Goal: Information Seeking & Learning: Understand process/instructions

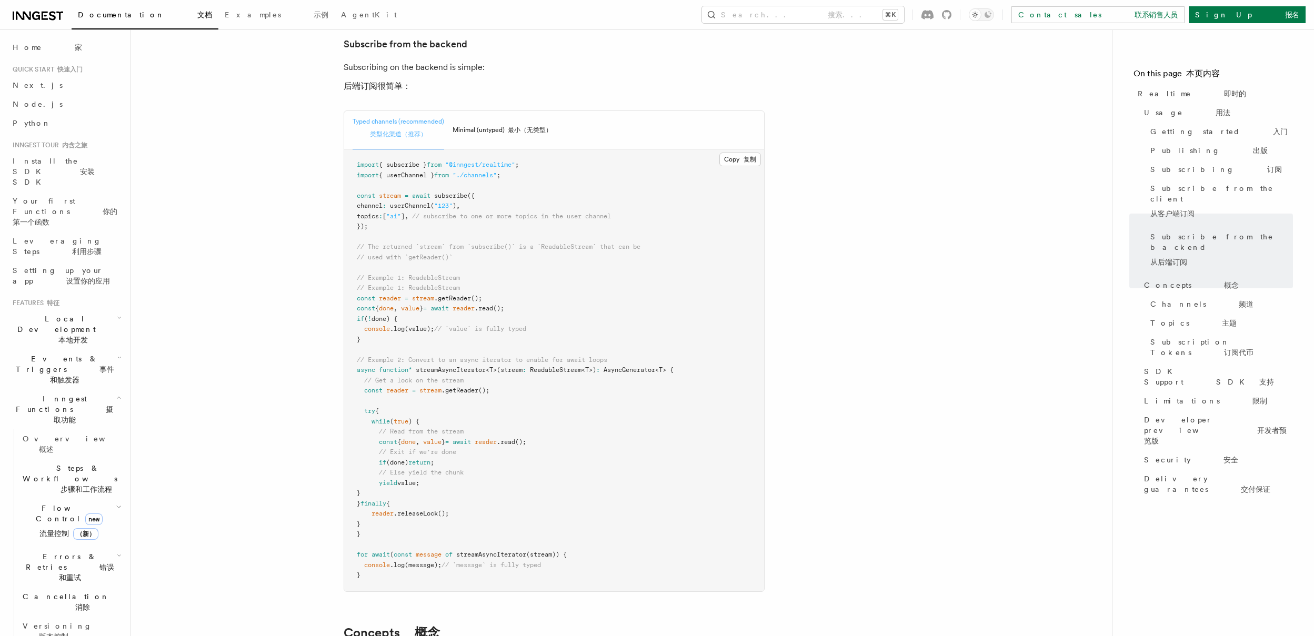
scroll to position [2753, 0]
click at [379, 210] on span "topics" at bounding box center [368, 213] width 22 height 7
click at [389, 190] on span "stream" at bounding box center [390, 193] width 22 height 7
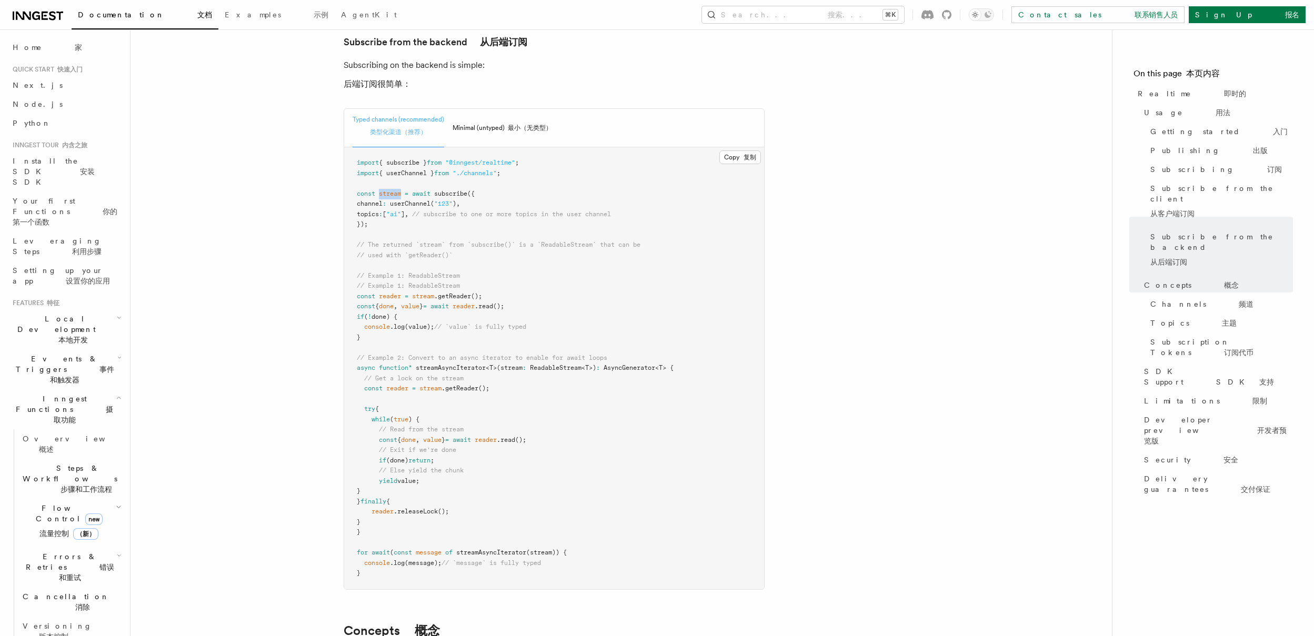
click at [389, 190] on span "stream" at bounding box center [390, 193] width 22 height 7
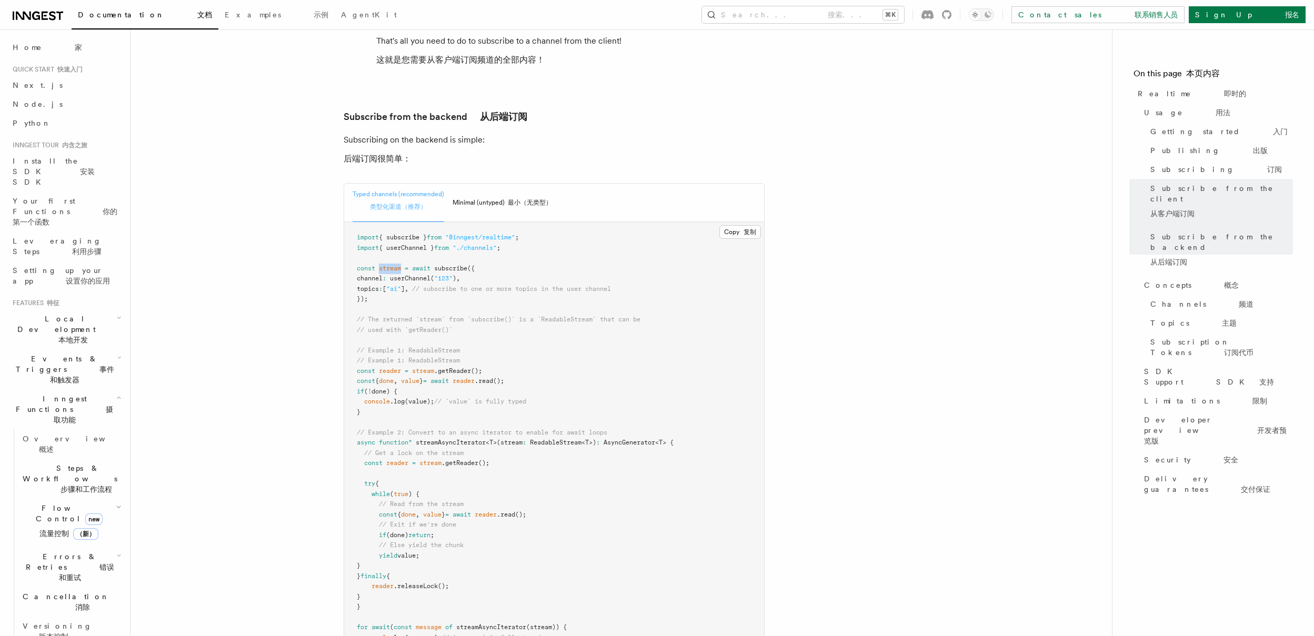
scroll to position [2679, 0]
click at [411, 243] on span "{ userChannel }" at bounding box center [406, 246] width 55 height 7
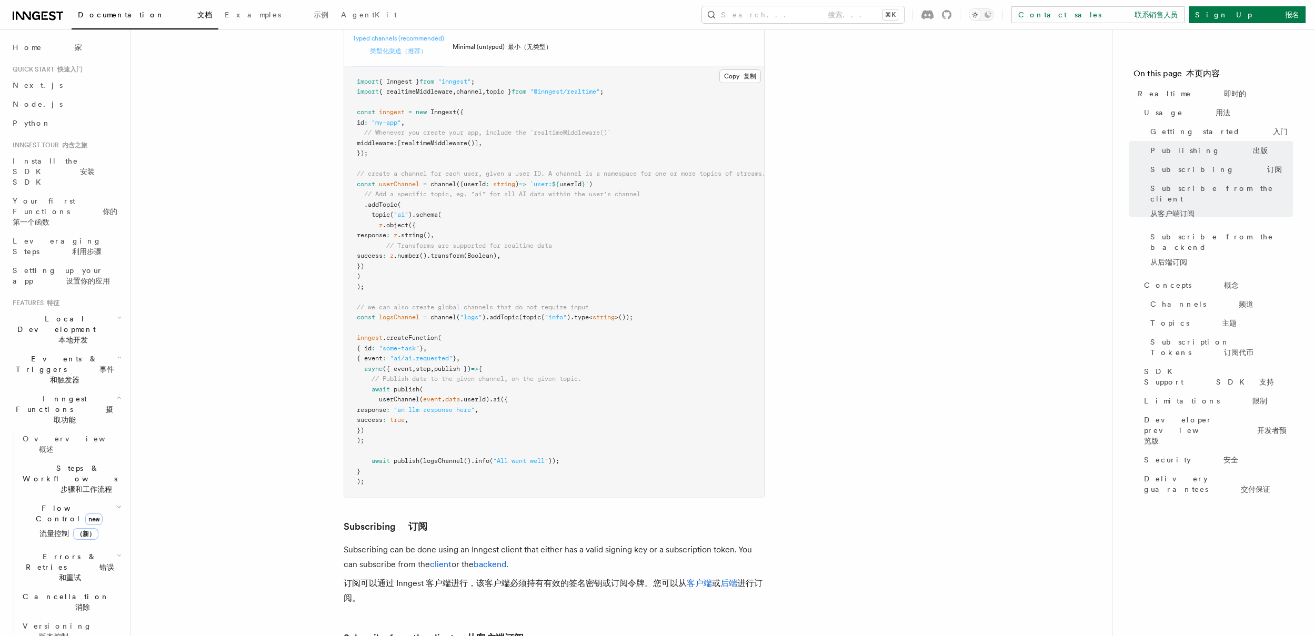
scroll to position [1018, 0]
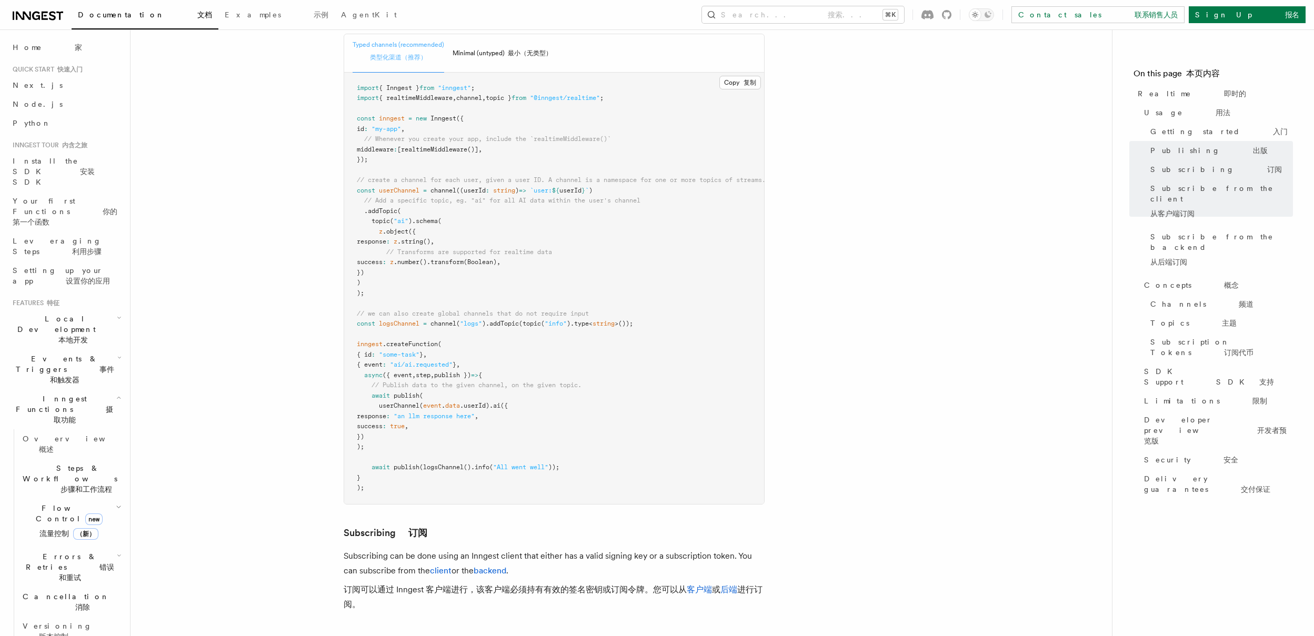
click at [394, 115] on span "inngest" at bounding box center [392, 118] width 26 height 7
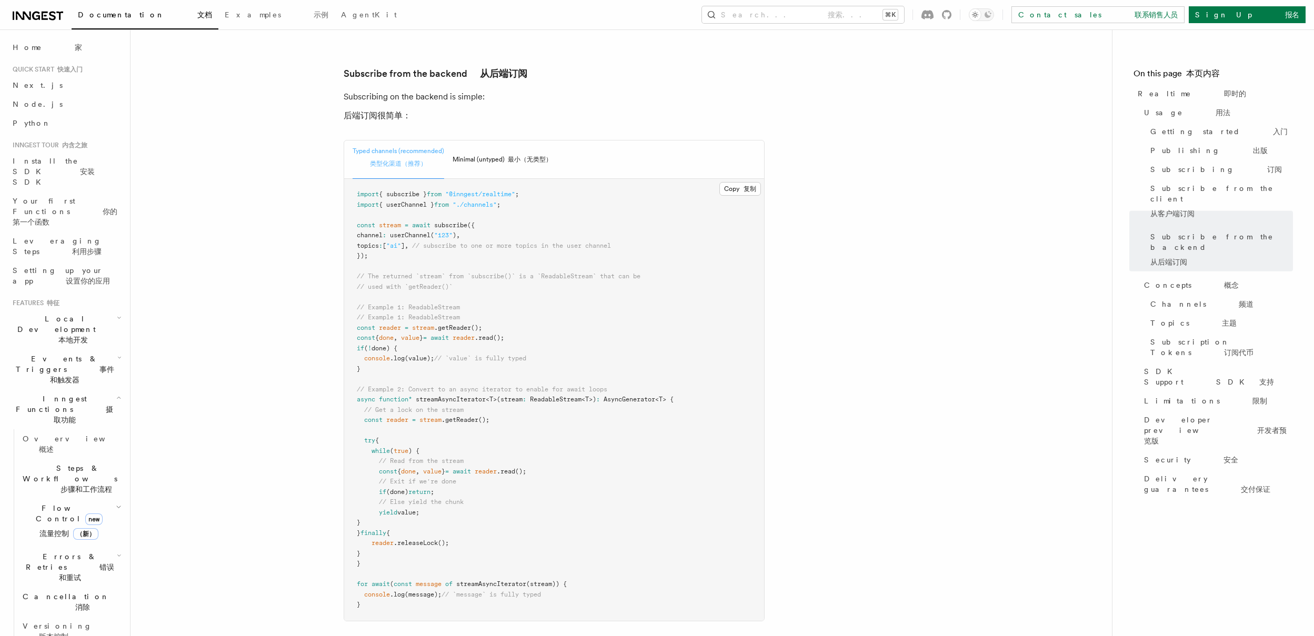
scroll to position [2726, 0]
click at [403, 227] on span "userChannel" at bounding box center [410, 230] width 41 height 7
click at [542, 268] on span "// The returned `stream` from `subscribe()` is a `ReadableStream` that can be" at bounding box center [499, 271] width 284 height 7
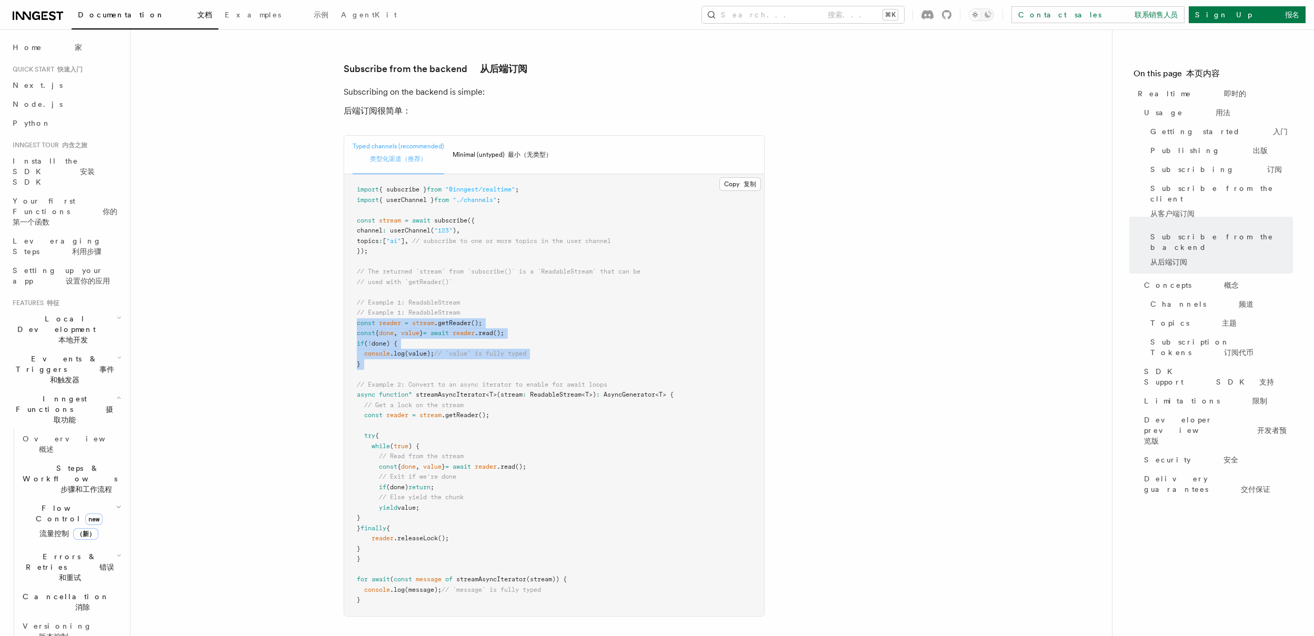
drag, startPoint x: 430, startPoint y: 339, endPoint x: 340, endPoint y: 294, distance: 101.0
click at [489, 526] on pre "import { subscribe } from "@inngest/realtime" ; import { userChannel } from "./…" at bounding box center [554, 395] width 420 height 442
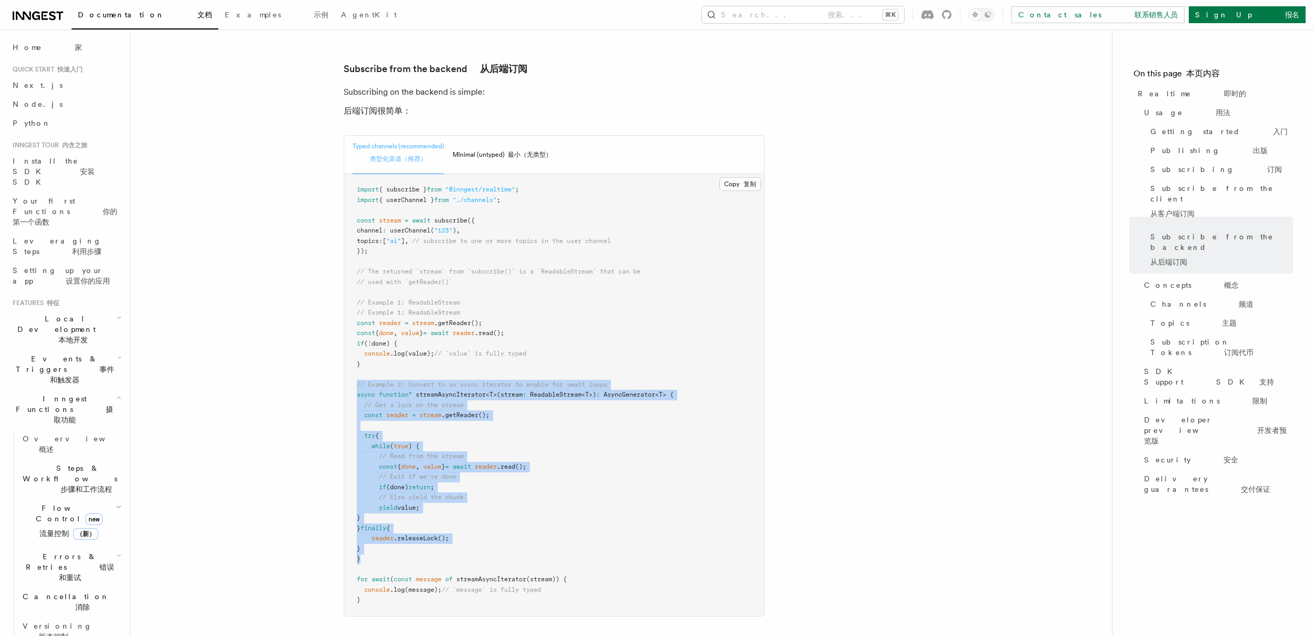
drag, startPoint x: 386, startPoint y: 530, endPoint x: 350, endPoint y: 352, distance: 182.4
click at [350, 352] on pre "import { subscribe } from "@inngest/realtime" ; import { userChannel } from "./…" at bounding box center [554, 395] width 420 height 442
copy code "// Example 2: Convert to an async iterator to enable for await loops async func…"
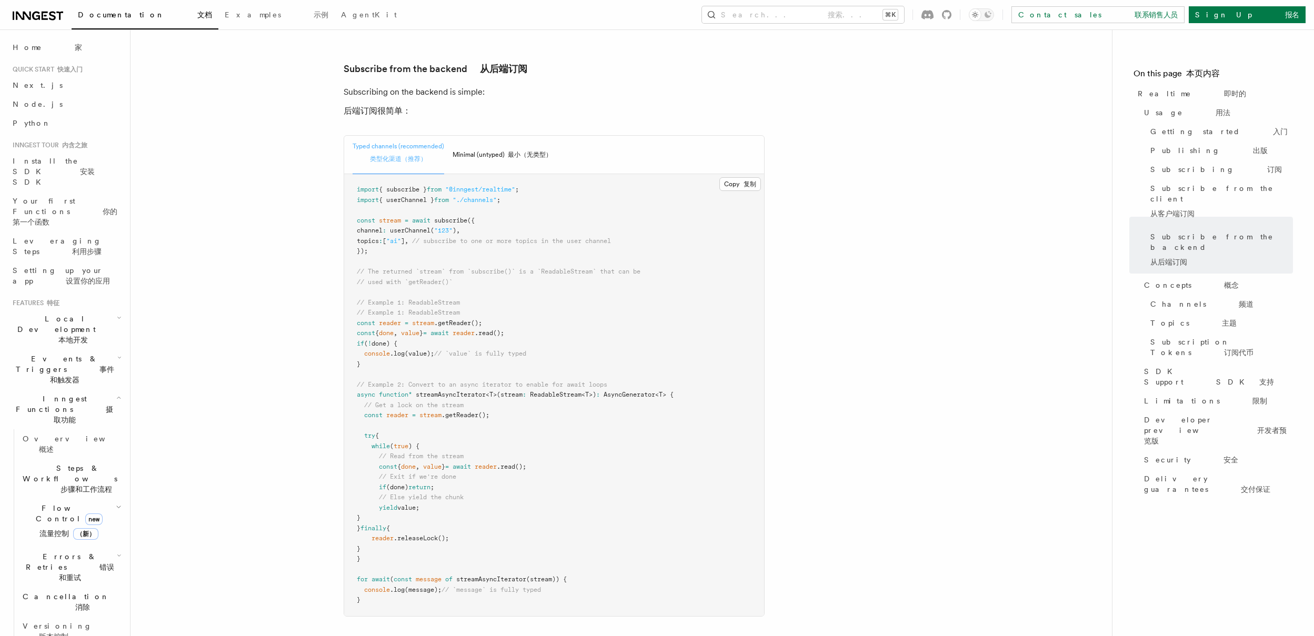
click at [513, 484] on pre "import { subscribe } from "@inngest/realtime" ; import { userChannel } from "./…" at bounding box center [554, 395] width 420 height 442
drag, startPoint x: 417, startPoint y: 574, endPoint x: 337, endPoint y: 552, distance: 83.3
copy code "for await ( const message of streamAsyncIterator (stream)) { console .log (mess…"
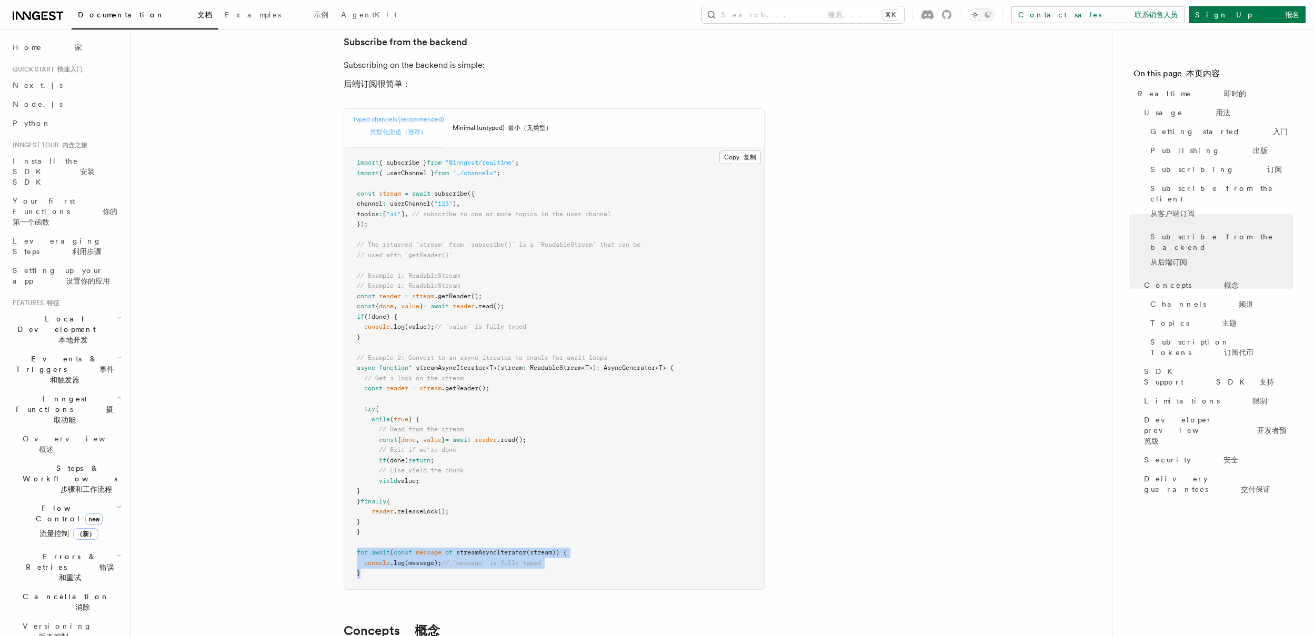
scroll to position [2754, 0]
click at [509, 123] on font "最小（无类型）" at bounding box center [530, 126] width 44 height 7
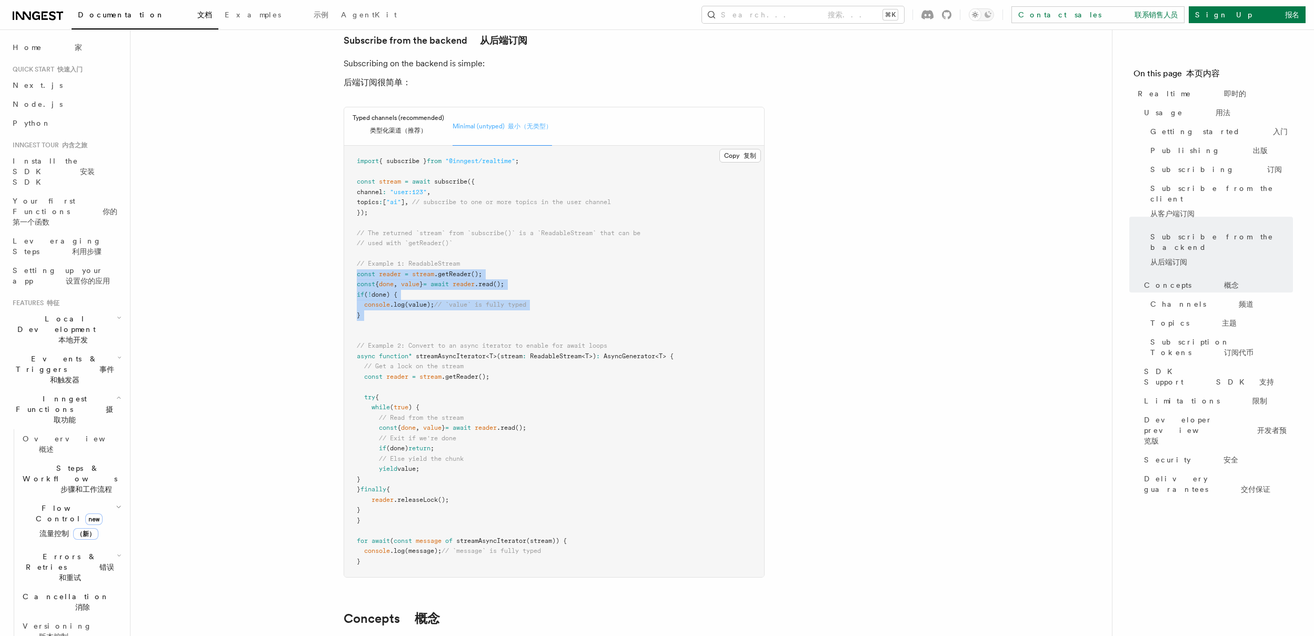
drag, startPoint x: 408, startPoint y: 293, endPoint x: 343, endPoint y: 244, distance: 82.0
copy code "const reader = stream .getReader (); const { done , value } = await reader .rea…"
click at [558, 353] on span "ReadableStream" at bounding box center [556, 356] width 52 height 7
click at [393, 127] on font "类型化渠道（推荐）" at bounding box center [398, 130] width 57 height 7
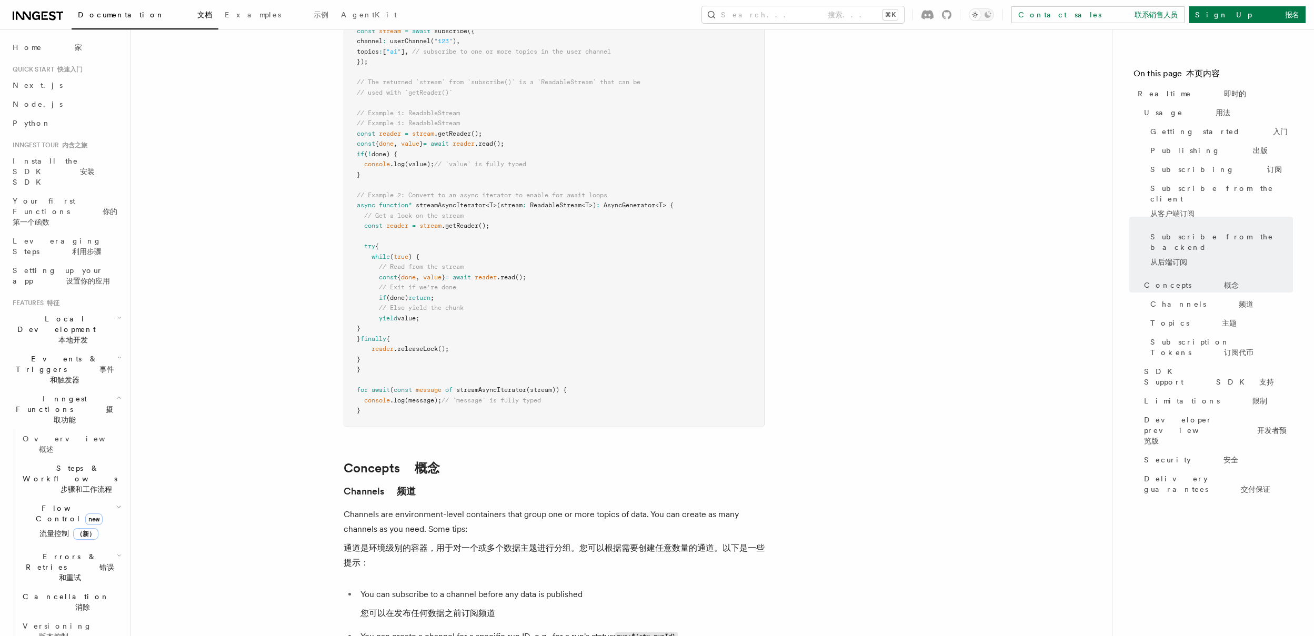
scroll to position [2916, 0]
drag, startPoint x: 357, startPoint y: 377, endPoint x: 338, endPoint y: 364, distance: 22.6
copy code "for await ( const message of streamAsyncIterator (stream)) { console .log (mess…"
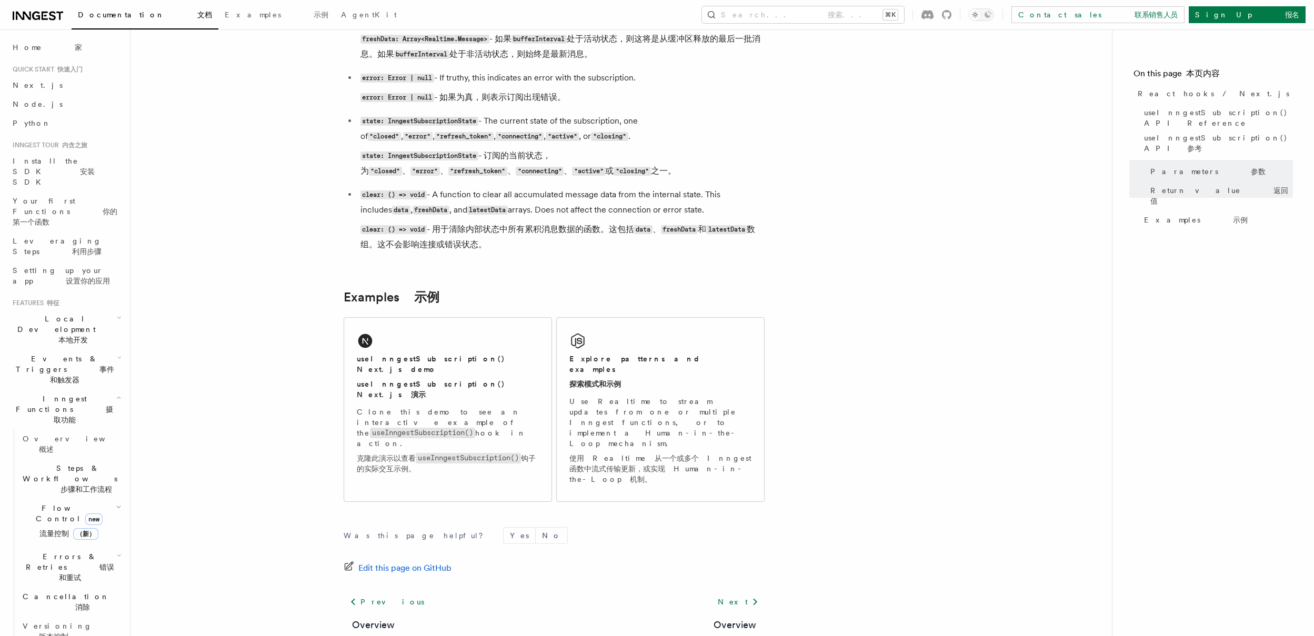
scroll to position [1293, 0]
click at [722, 407] on p "Use Realtime to stream updates from one or multiple Inngest functions, or to im…" at bounding box center [660, 441] width 182 height 93
